Goal: Information Seeking & Learning: Find specific fact

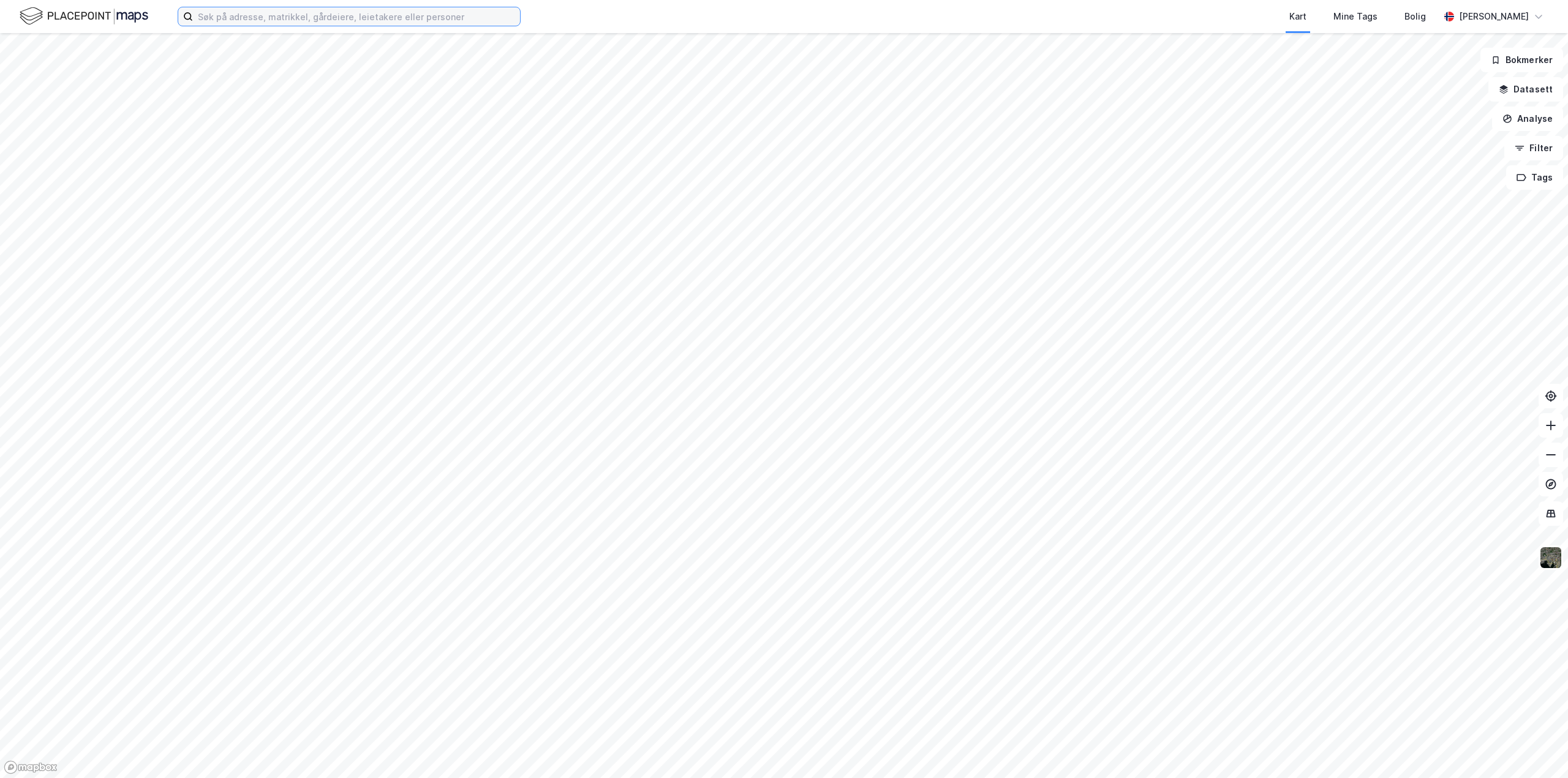
click at [263, 17] on input at bounding box center [356, 17] width 327 height 18
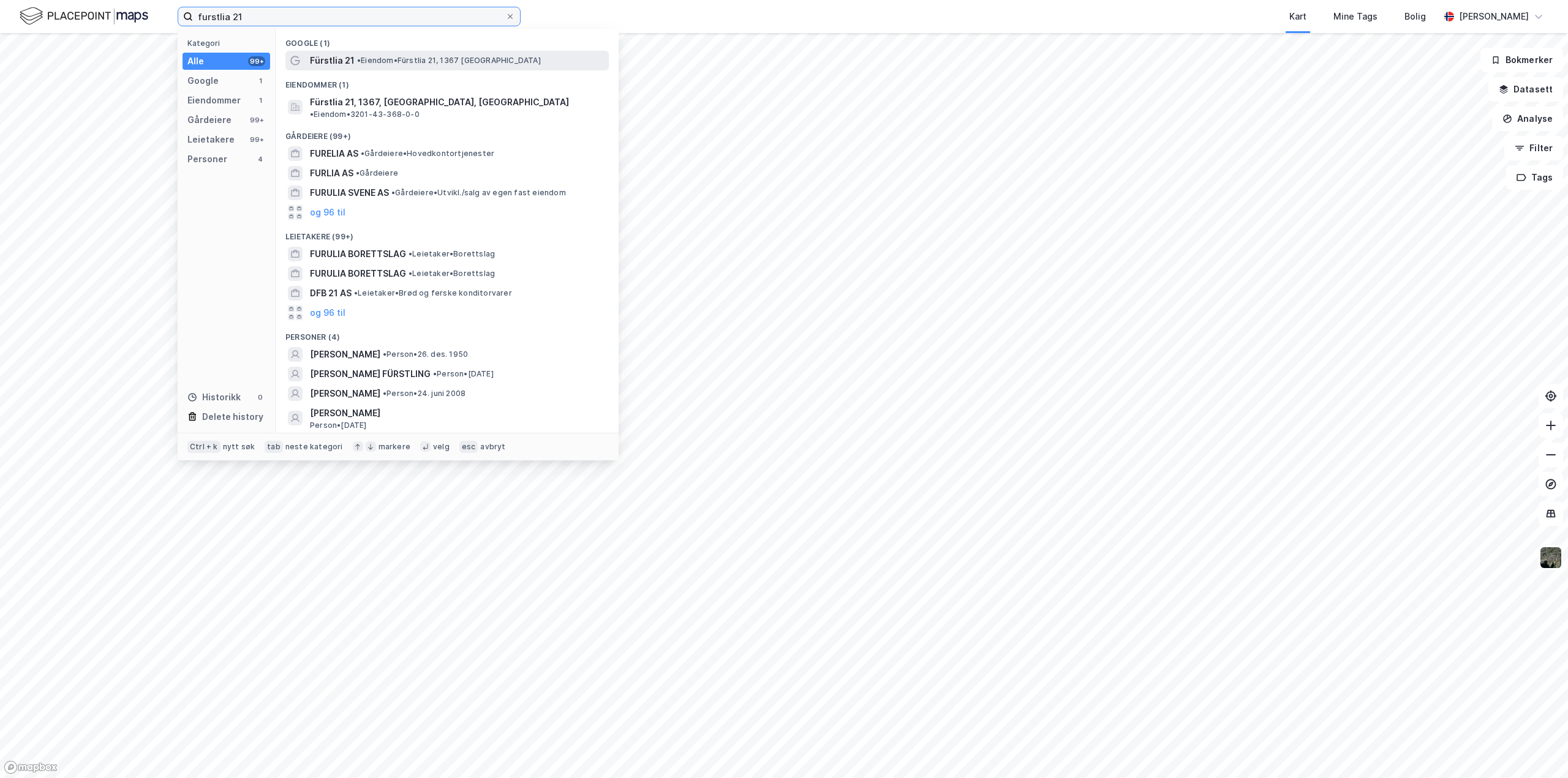
type input "furstlia 21"
click at [349, 60] on span "Fürstlia 21" at bounding box center [332, 60] width 45 height 15
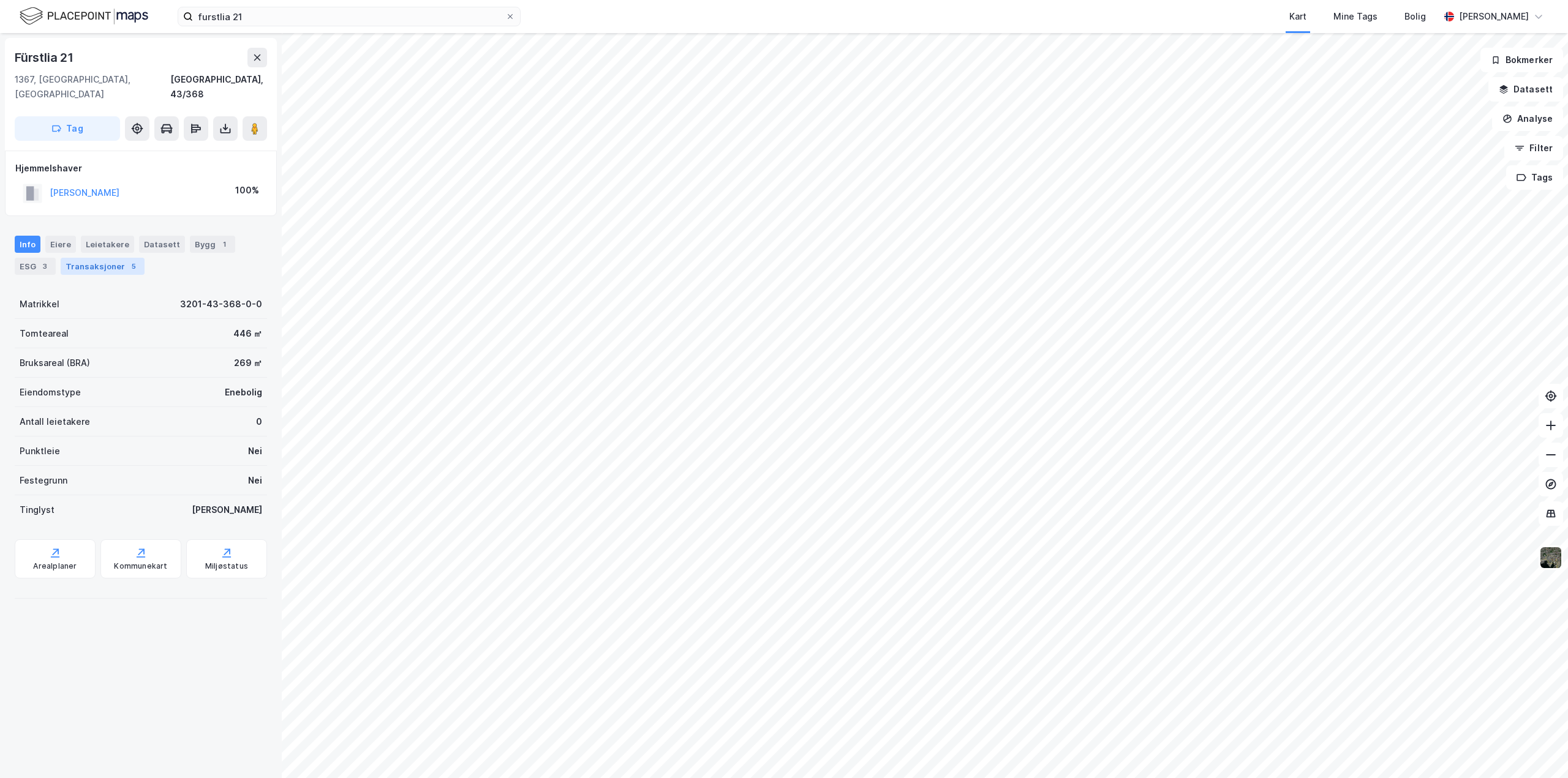
click at [104, 258] on div "Transaksjoner 5" at bounding box center [102, 266] width 84 height 17
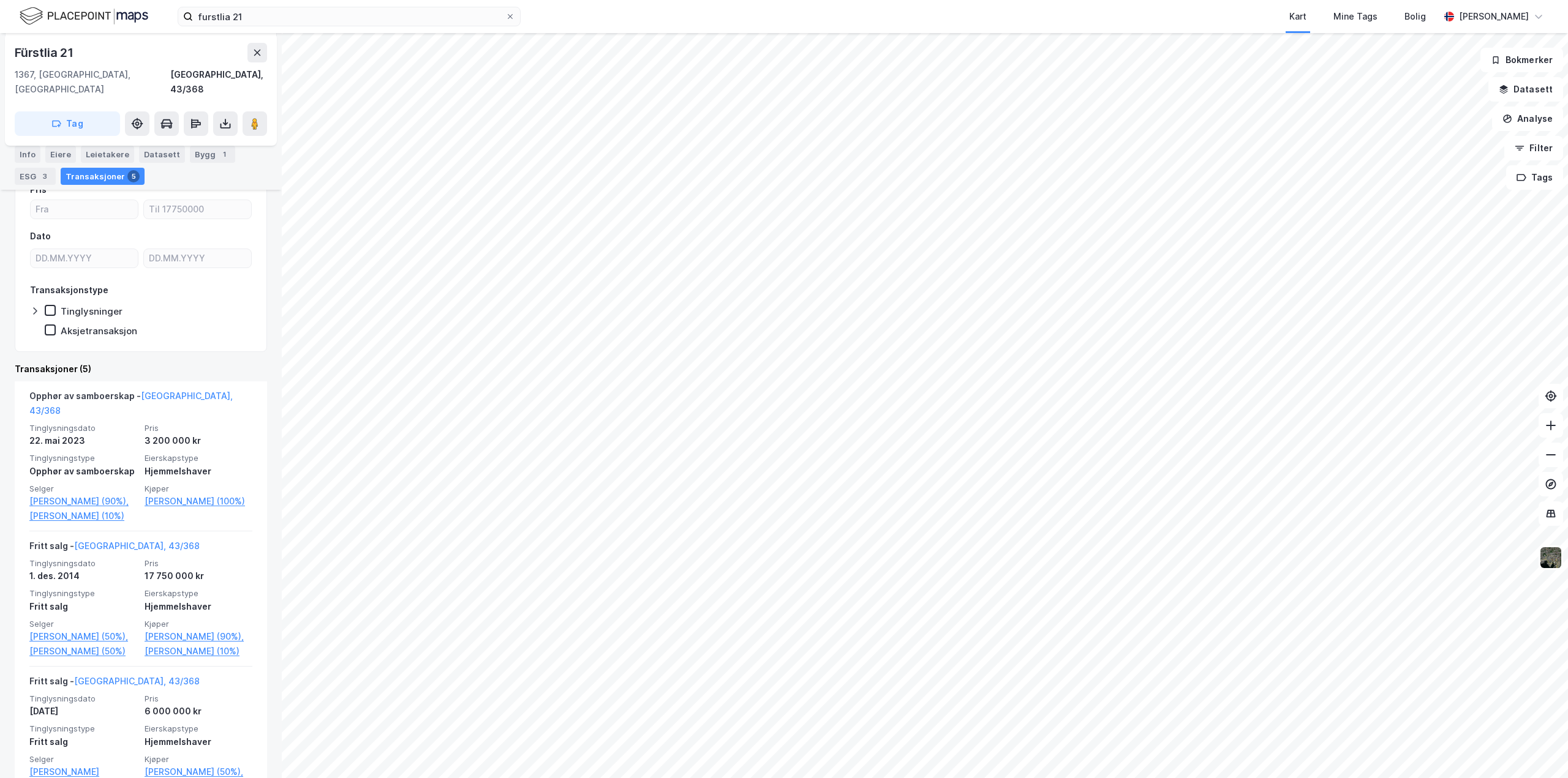
scroll to position [367, 0]
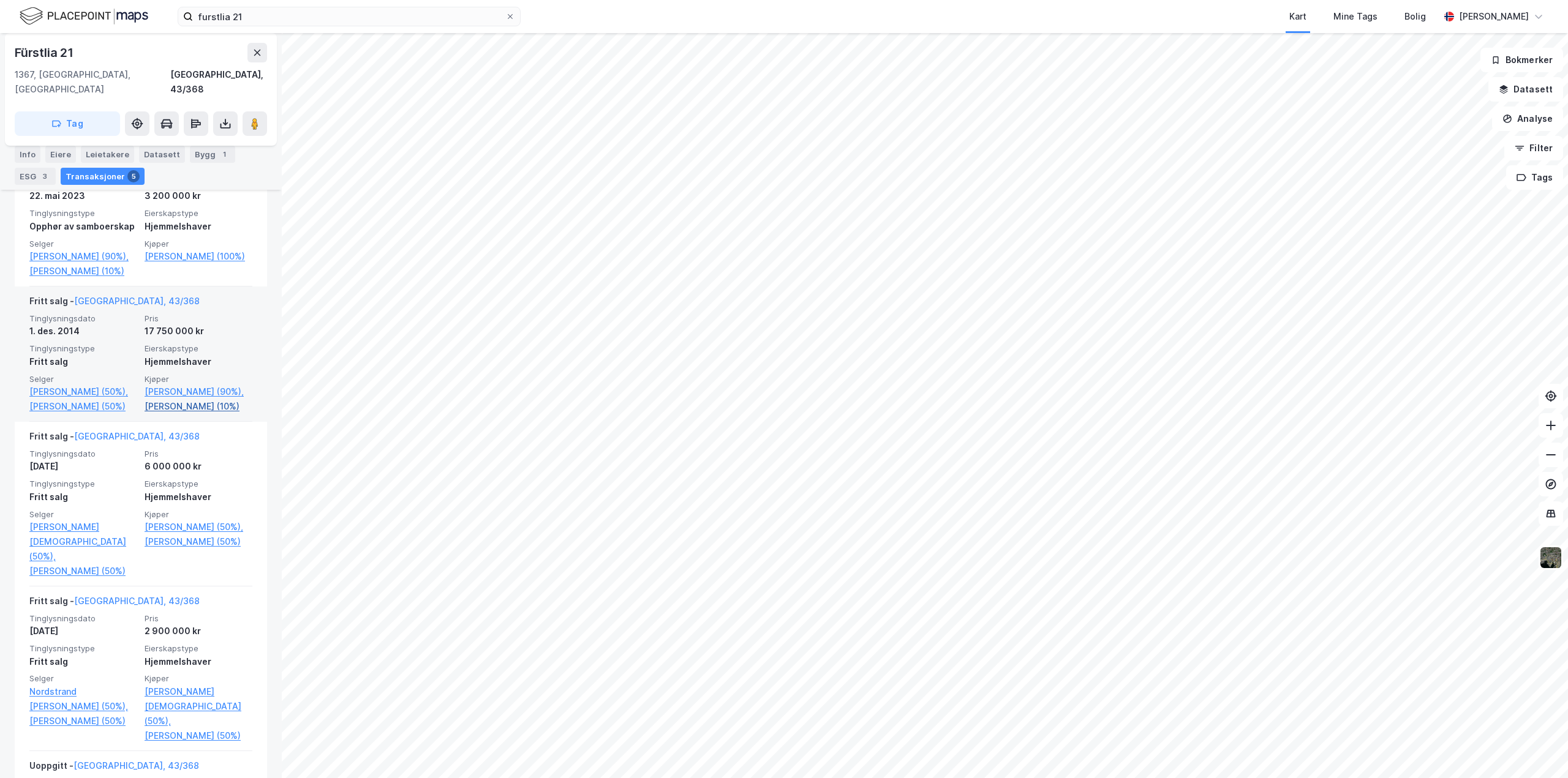
click at [178, 399] on link "[PERSON_NAME] (10%)" at bounding box center [198, 406] width 108 height 15
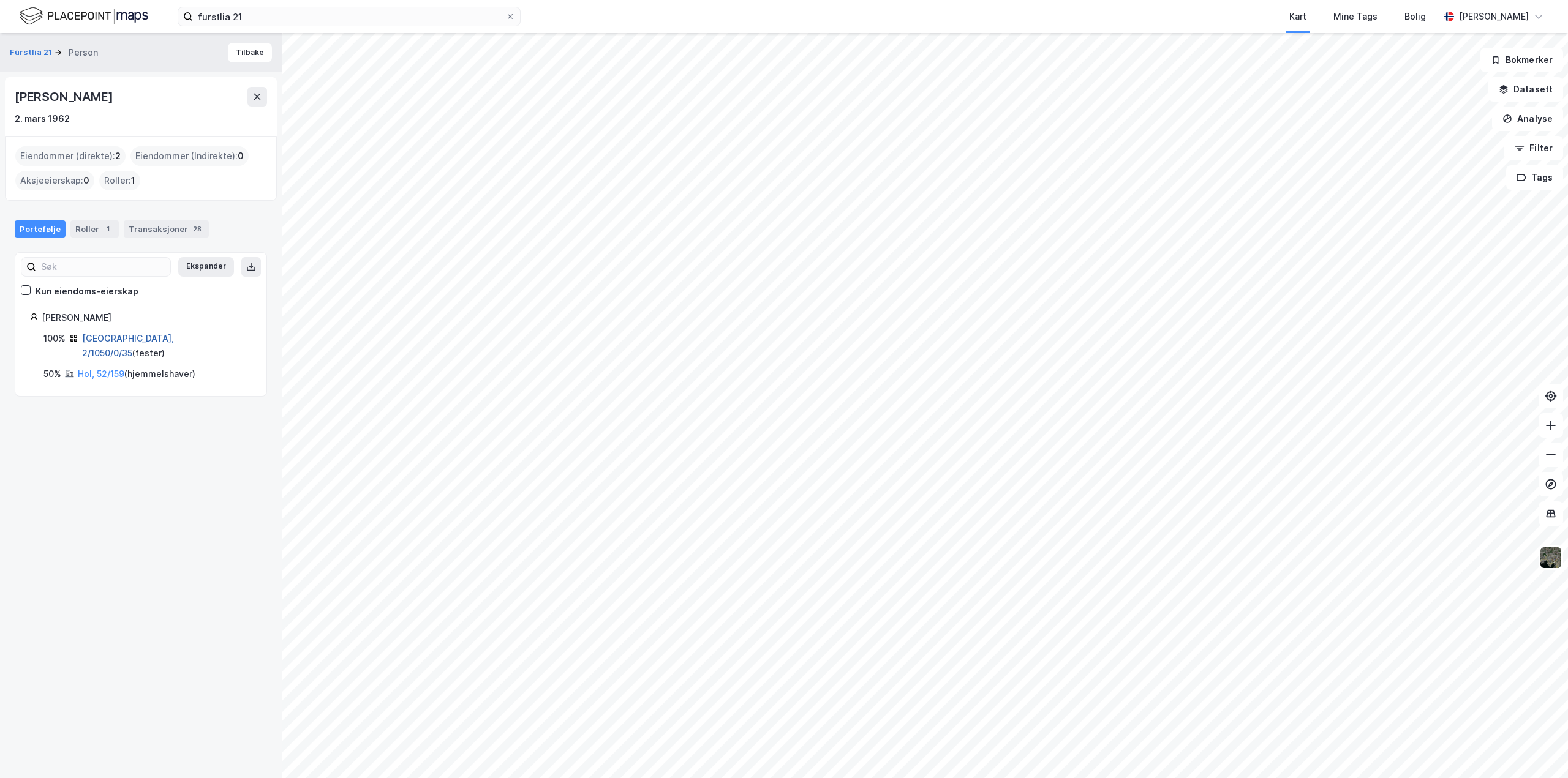
click at [100, 341] on link "[GEOGRAPHIC_DATA], 2/1050/0/35" at bounding box center [128, 345] width 92 height 25
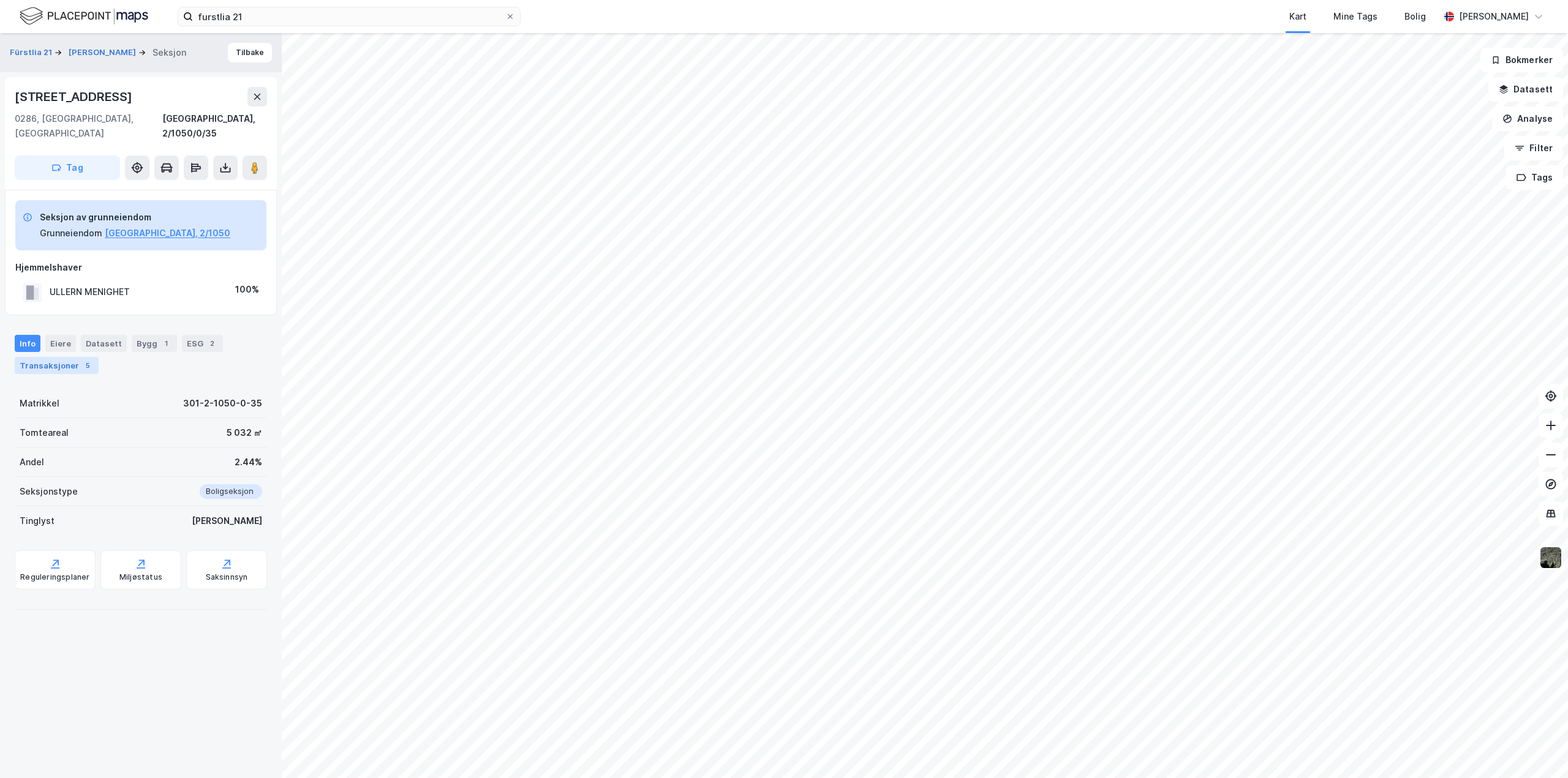
click at [41, 357] on div "Transaksjoner 5" at bounding box center [57, 365] width 84 height 17
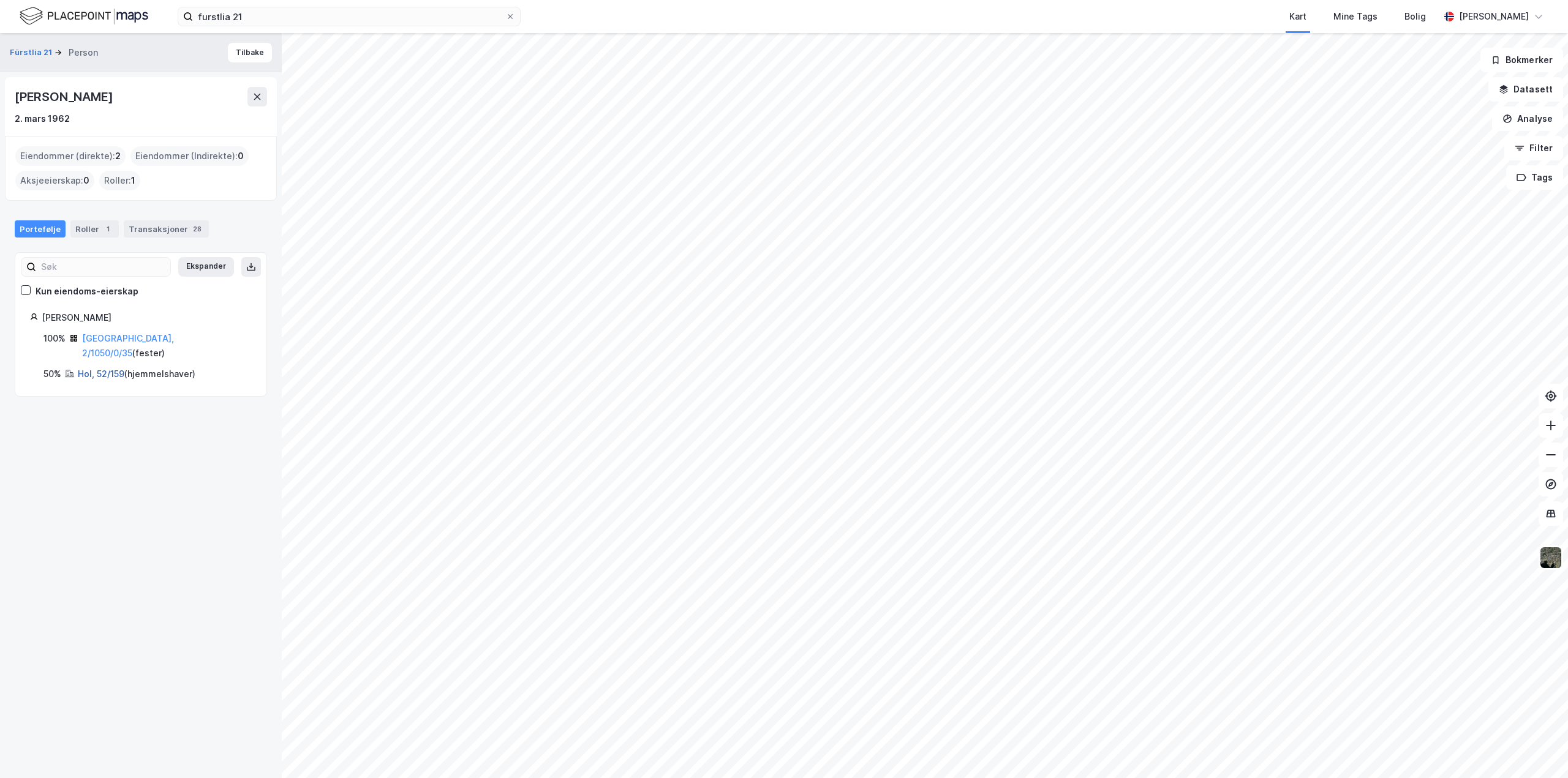
click at [109, 368] on link "Hol, 52/159" at bounding box center [101, 373] width 46 height 10
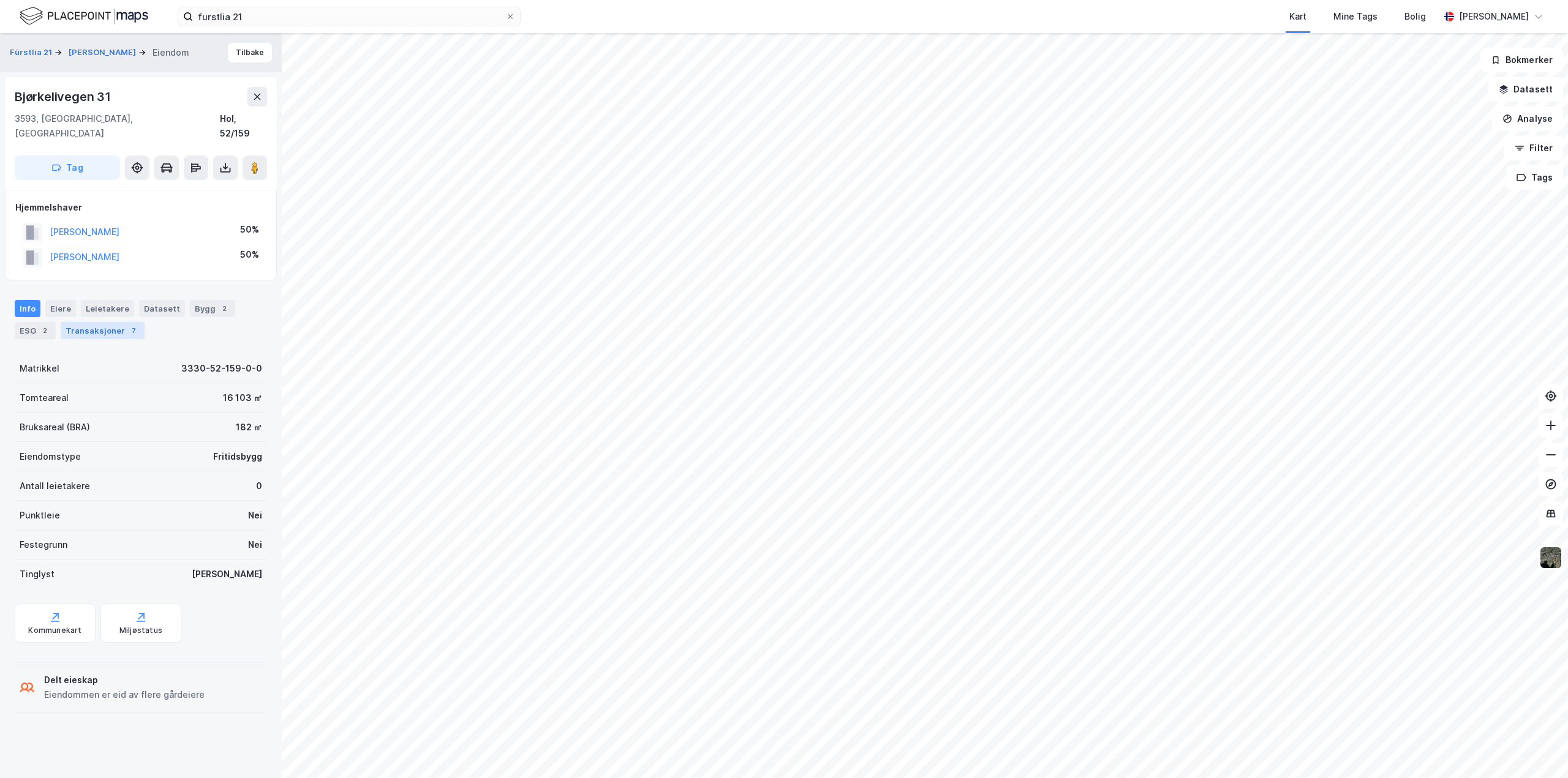
click at [89, 322] on div "Transaksjoner 7" at bounding box center [102, 330] width 84 height 17
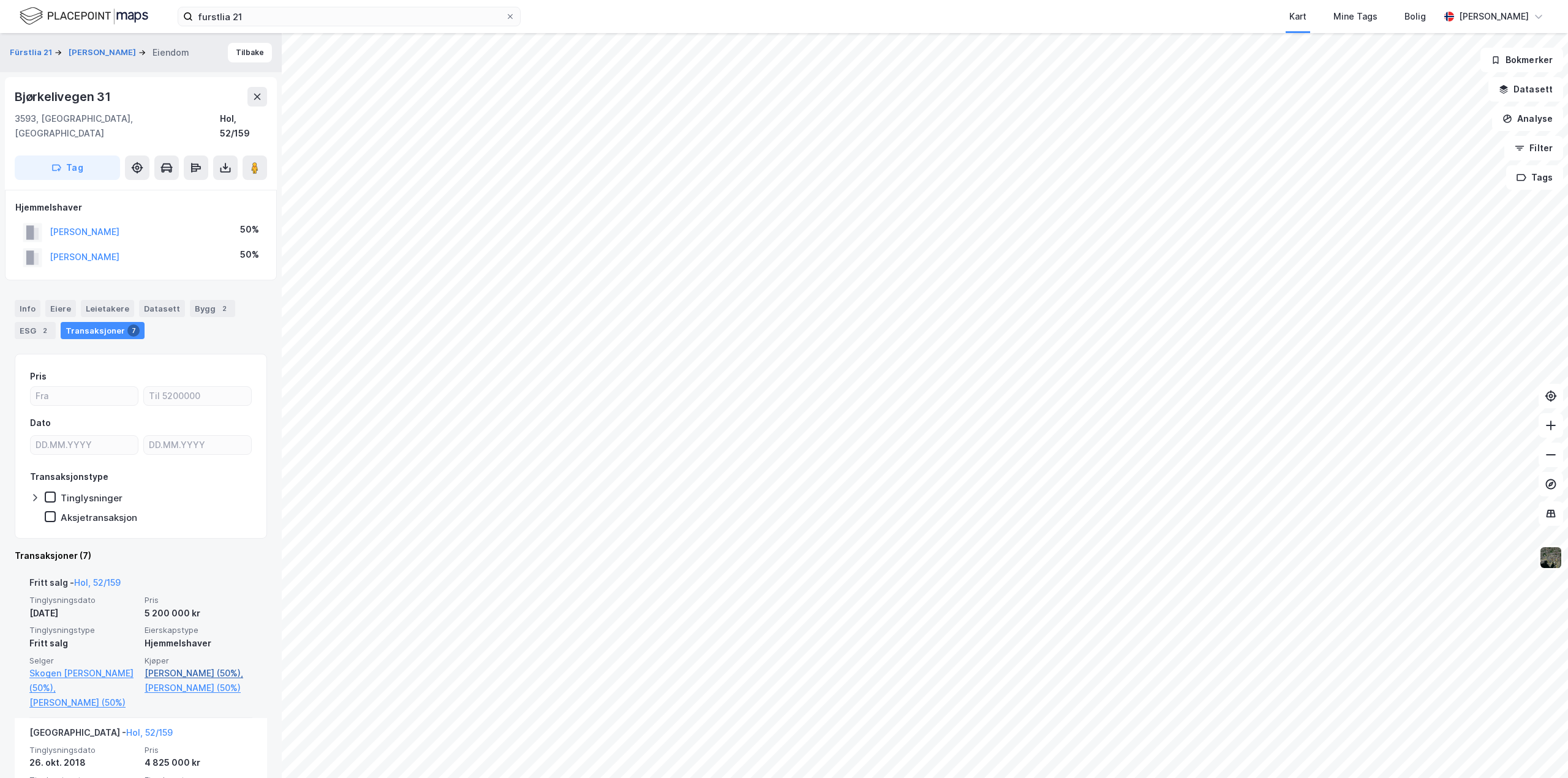
click at [170, 666] on link "[PERSON_NAME] (50%)," at bounding box center [198, 673] width 108 height 15
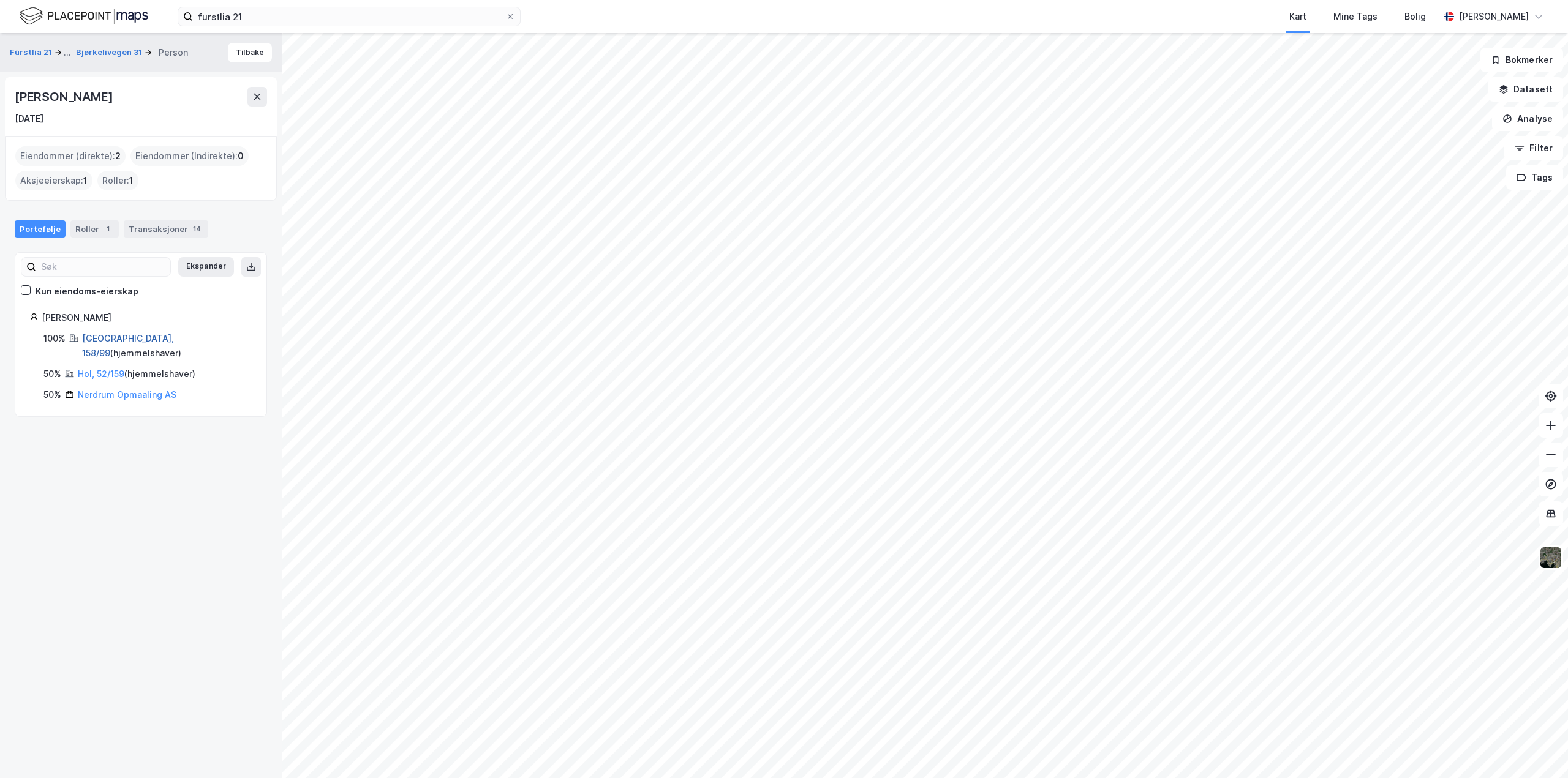
click at [113, 337] on link "[GEOGRAPHIC_DATA], 158/99" at bounding box center [128, 345] width 92 height 25
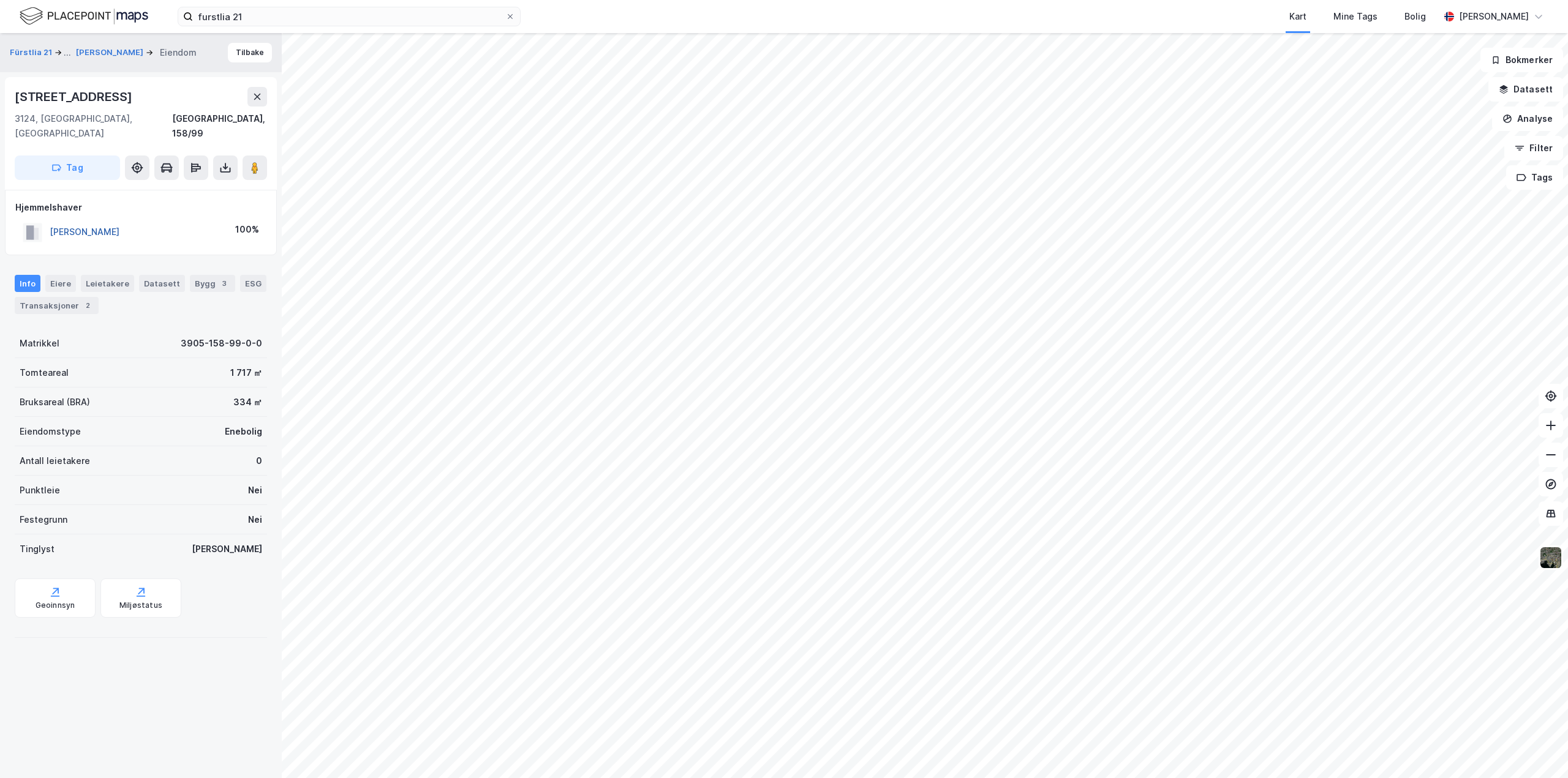
click at [0, 0] on button "[PERSON_NAME]" at bounding box center [0, 0] width 0 height 0
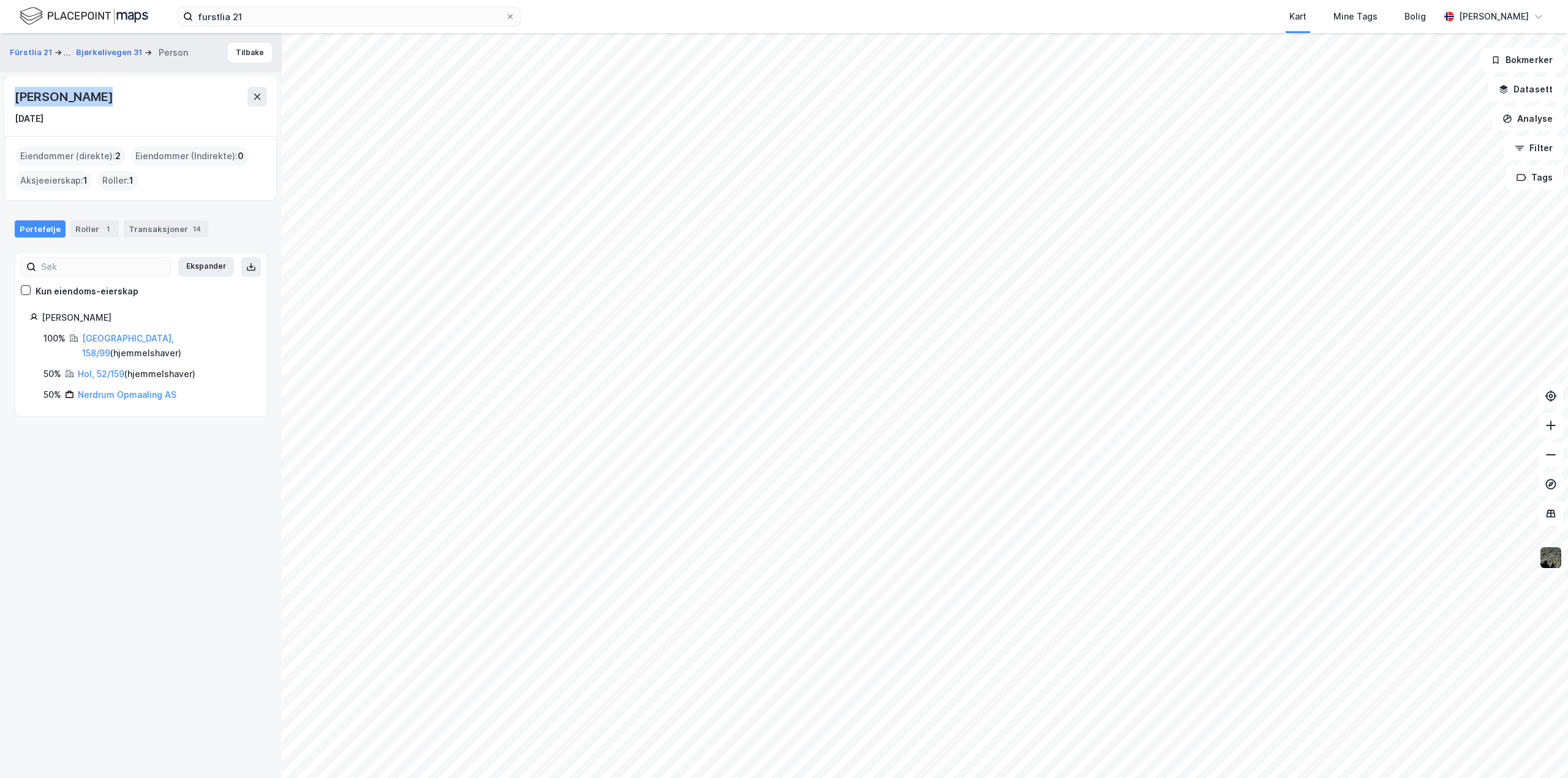
drag, startPoint x: 17, startPoint y: 94, endPoint x: 101, endPoint y: 92, distance: 84.0
click at [101, 92] on div "[PERSON_NAME]" at bounding box center [141, 97] width 252 height 20
copy div "[PERSON_NAME]"
